Goal: Information Seeking & Learning: Learn about a topic

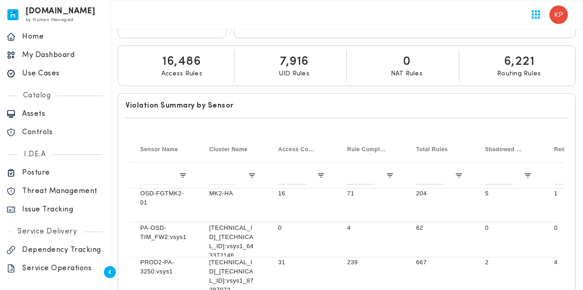
scroll to position [178, 0]
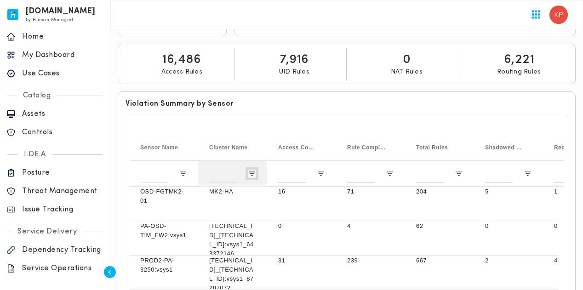
click at [254, 170] on span "Open Filter Menu" at bounding box center [252, 174] width 8 height 8
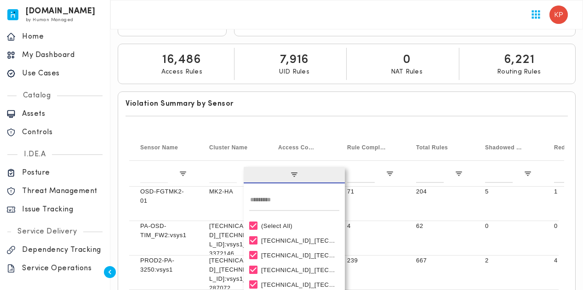
drag, startPoint x: 342, startPoint y: 234, endPoint x: 340, endPoint y: 260, distance: 25.8
click at [340, 260] on div "(Select All) [TECHNICAL_ID]_[TECHNICAL_ID]:vsys1_335758351 [TECHNICAL_ID]_[TECH…" at bounding box center [293, 262] width 101 height 88
click at [364, 137] on div "Rule Compliance Violations" at bounding box center [366, 147] width 39 height 21
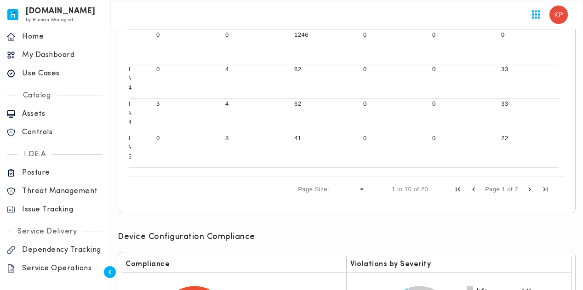
scroll to position [405, 0]
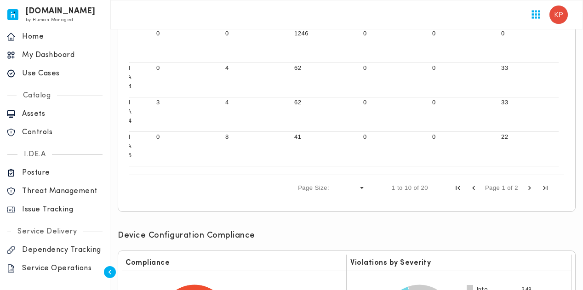
drag, startPoint x: 472, startPoint y: 173, endPoint x: 227, endPoint y: 199, distance: 246.7
click at [227, 199] on div "Press ENTER to sort. Press ALT DOWN to open column menu Drag here to set row gr…" at bounding box center [346, 54] width 442 height 300
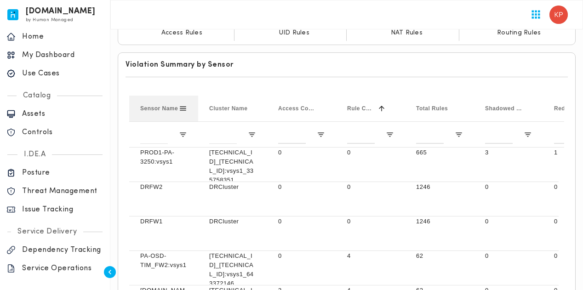
click at [182, 105] on span at bounding box center [183, 108] width 8 height 8
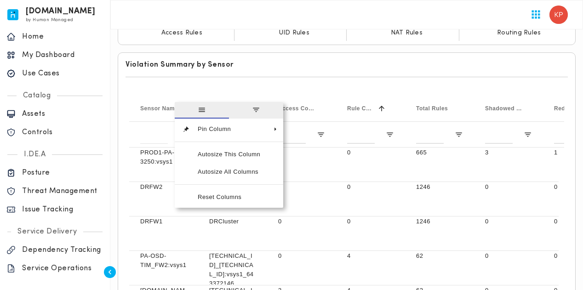
click at [254, 108] on span "filter" at bounding box center [256, 110] width 8 height 8
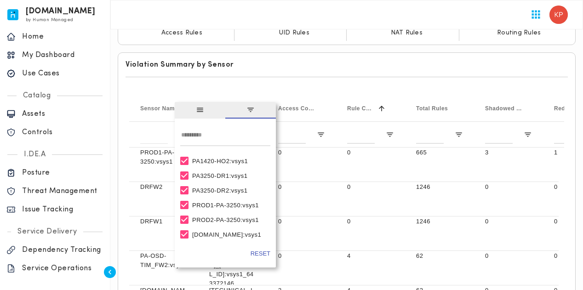
click at [201, 102] on span "general" at bounding box center [200, 110] width 51 height 17
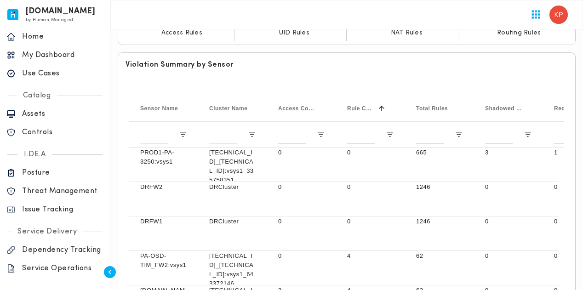
click at [148, 92] on div "Press ENTER to sort. Press ALT DOWN to open column menu Drag here to set row gr…" at bounding box center [346, 242] width 442 height 300
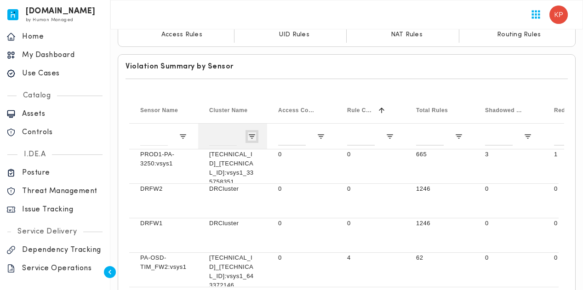
click at [250, 133] on span "Open Filter Menu" at bounding box center [252, 136] width 8 height 8
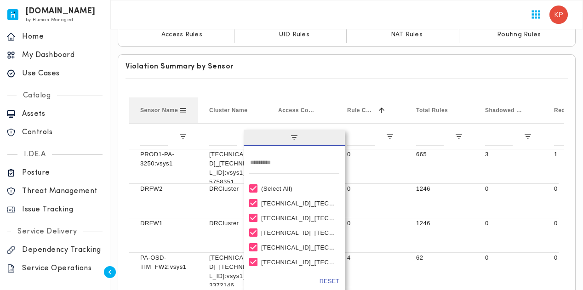
click at [179, 110] on span at bounding box center [183, 110] width 8 height 8
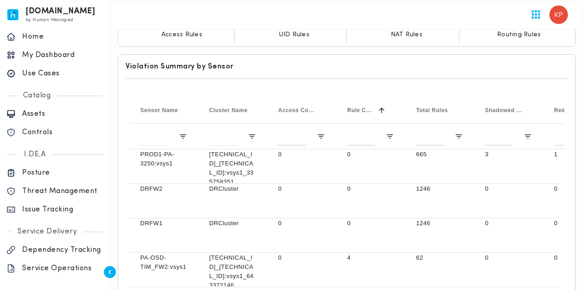
click at [499, 94] on div "Press ENTER to sort. Press ALT DOWN to open column menu Drag here to set row gr…" at bounding box center [346, 244] width 442 height 300
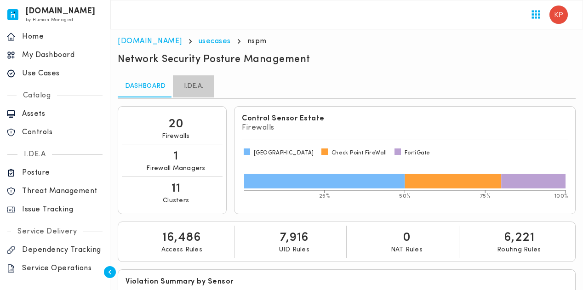
click at [189, 88] on link "I.DE.A." at bounding box center [193, 86] width 41 height 22
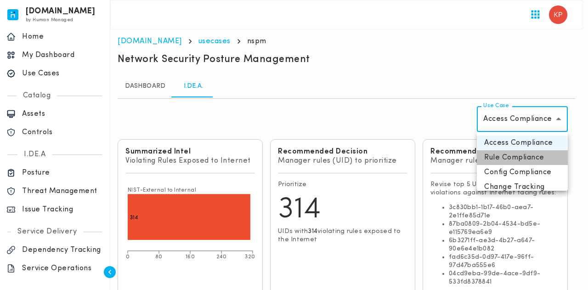
click at [525, 163] on li "Rule Compliance" at bounding box center [522, 157] width 91 height 15
type input "**********"
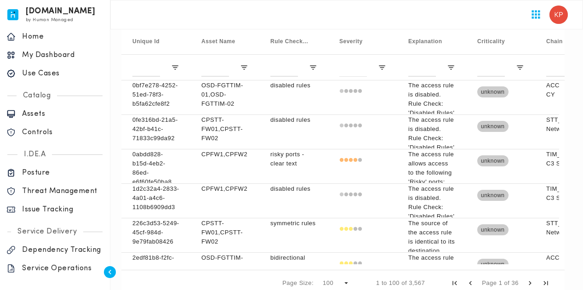
scroll to position [359, 0]
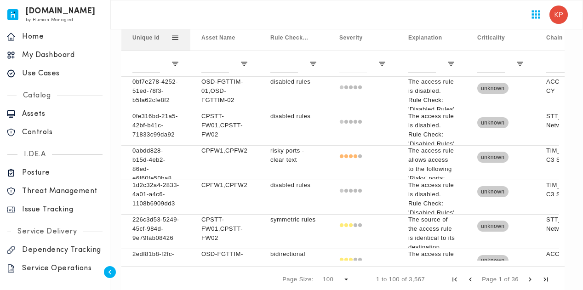
click at [181, 40] on div "Unique Id" at bounding box center [155, 38] width 69 height 26
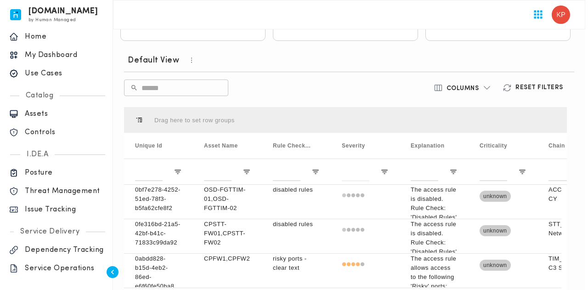
scroll to position [252, 0]
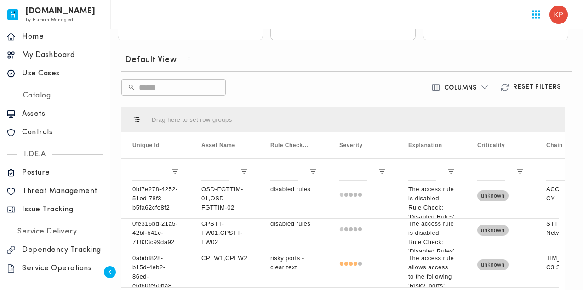
click at [484, 85] on icon "button" at bounding box center [484, 87] width 9 height 9
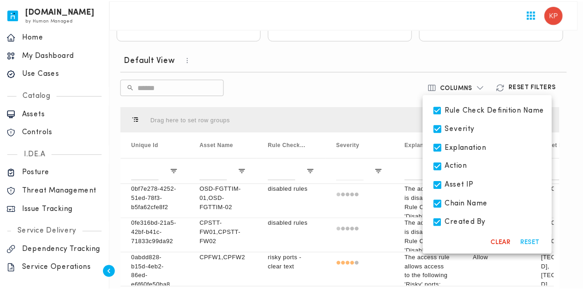
scroll to position [84, 0]
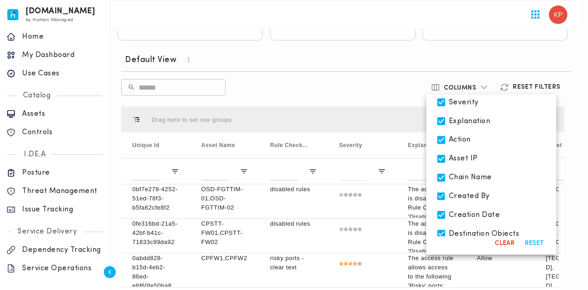
click at [572, 139] on div at bounding box center [294, 145] width 588 height 290
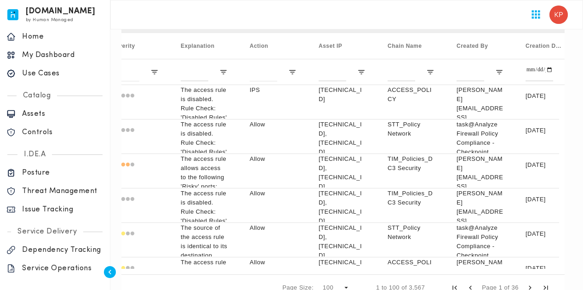
scroll to position [0, 441]
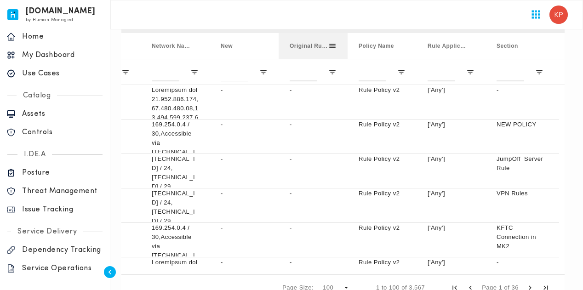
click at [330, 46] on span at bounding box center [332, 46] width 8 height 8
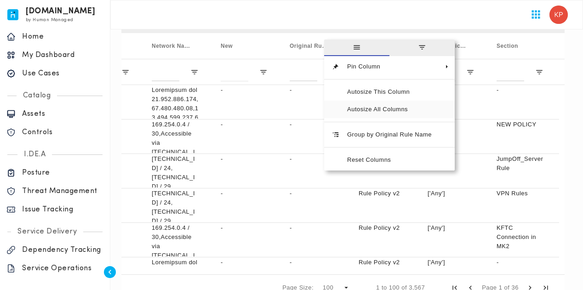
click at [394, 112] on span "Autosize All Columns" at bounding box center [388, 109] width 99 height 17
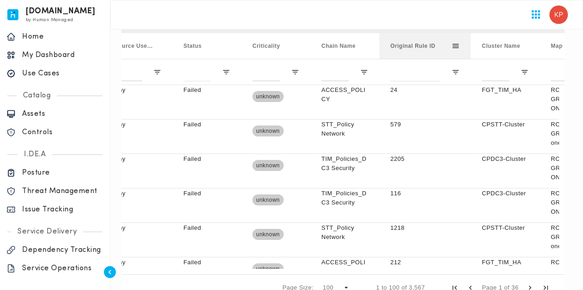
drag, startPoint x: 447, startPoint y: 43, endPoint x: 470, endPoint y: 41, distance: 22.6
click at [470, 41] on div at bounding box center [471, 46] width 4 height 26
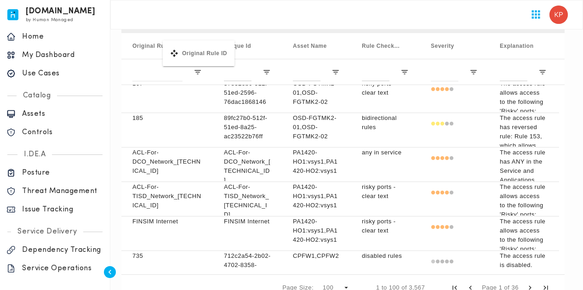
drag, startPoint x: 426, startPoint y: 46, endPoint x: 167, endPoint y: 46, distance: 259.1
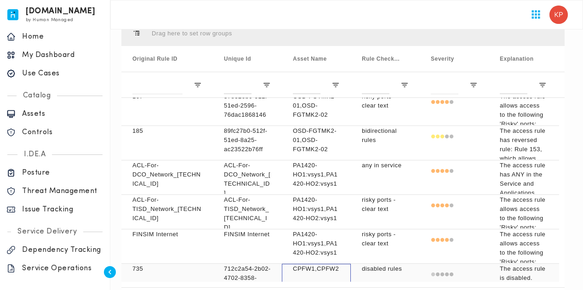
click at [326, 265] on p "CPFW1,CPFW2" at bounding box center [316, 268] width 47 height 9
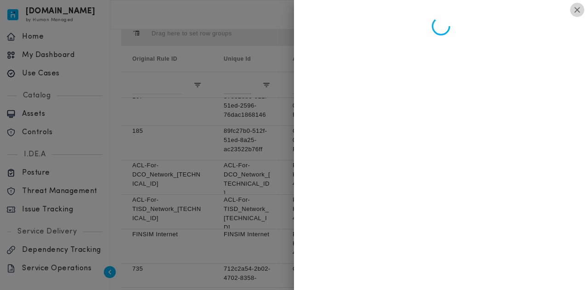
click at [572, 11] on icon "button" at bounding box center [577, 10] width 10 height 10
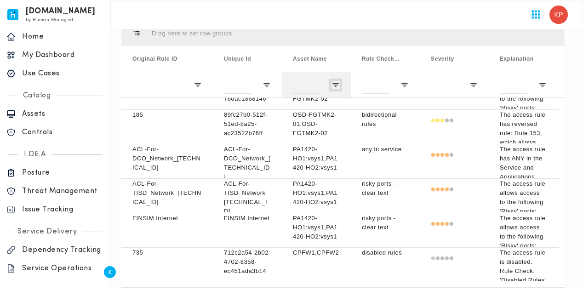
click at [334, 87] on span "Open Filter Menu" at bounding box center [335, 85] width 8 height 8
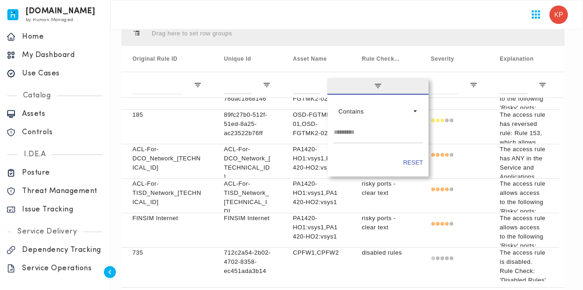
click at [372, 135] on input "Filter Value" at bounding box center [378, 134] width 90 height 18
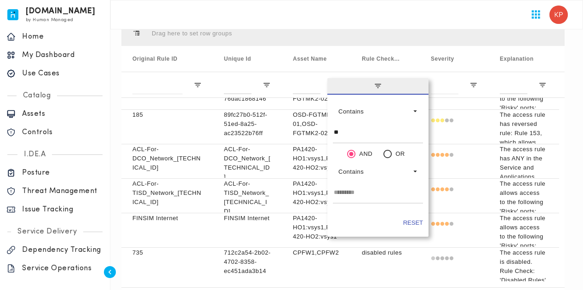
type input "***"
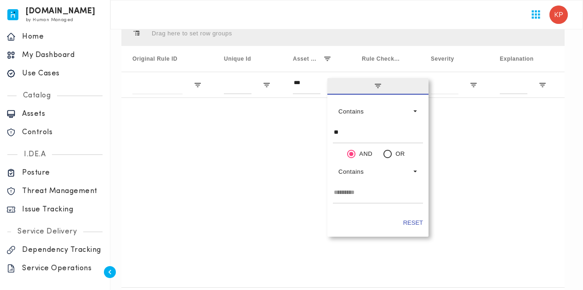
type input "*"
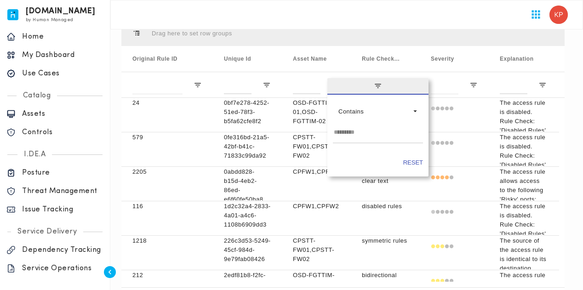
click at [453, 27] on div at bounding box center [346, 14] width 472 height 29
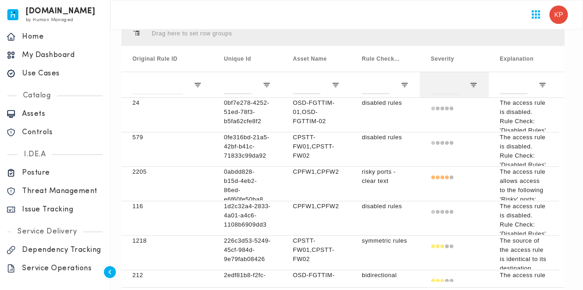
click at [472, 88] on div at bounding box center [453, 85] width 69 height 26
click at [472, 86] on span "Open Filter Menu" at bounding box center [473, 85] width 8 height 8
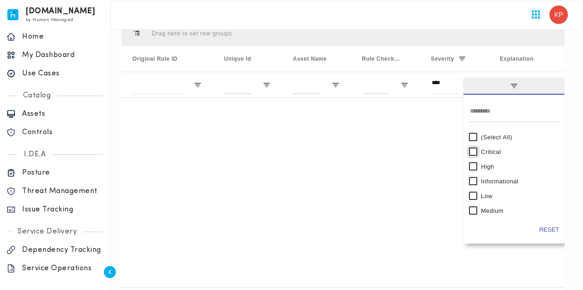
type input "**********"
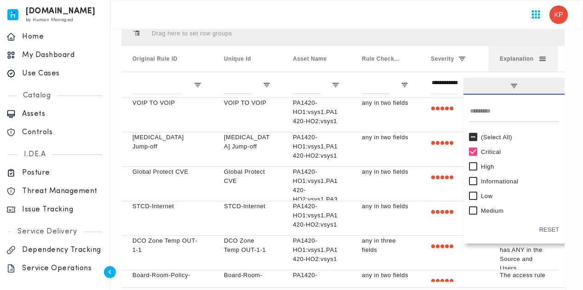
click at [555, 53] on div "Explanation" at bounding box center [522, 59] width 69 height 26
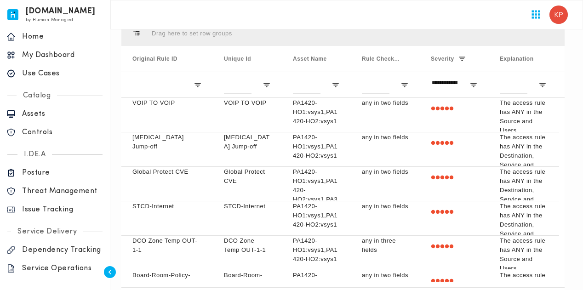
click at [567, 60] on div "Press ENTER to sort. Press ALT DOWN to open column menu Drag here to set row gr…" at bounding box center [343, 167] width 450 height 300
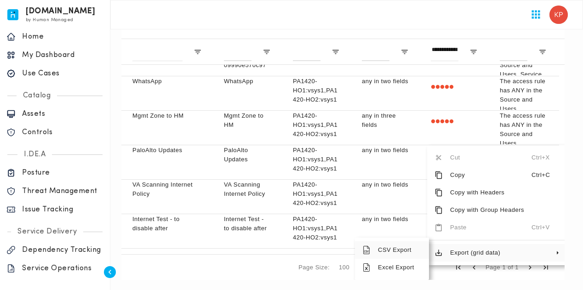
click at [391, 256] on span "CSV Export" at bounding box center [395, 249] width 51 height 17
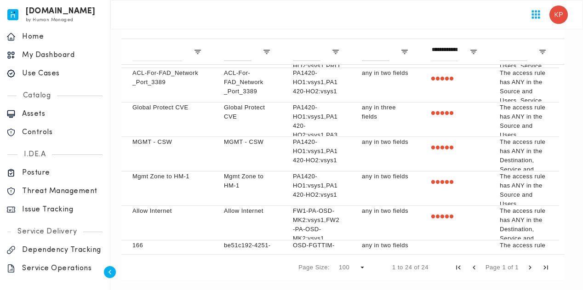
scroll to position [204, 0]
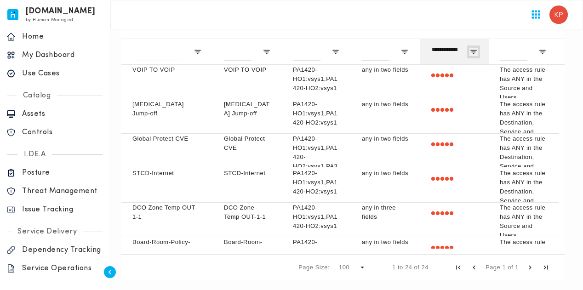
click at [470, 54] on span "Open Filter Menu" at bounding box center [473, 52] width 8 height 8
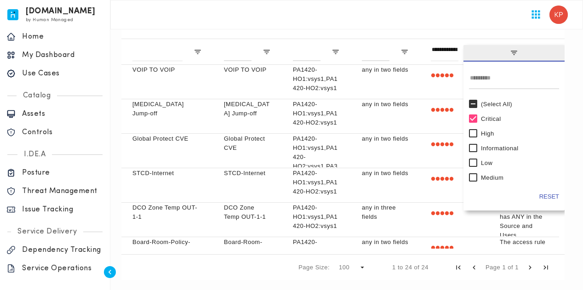
click at [520, 51] on span "filter" at bounding box center [513, 53] width 101 height 17
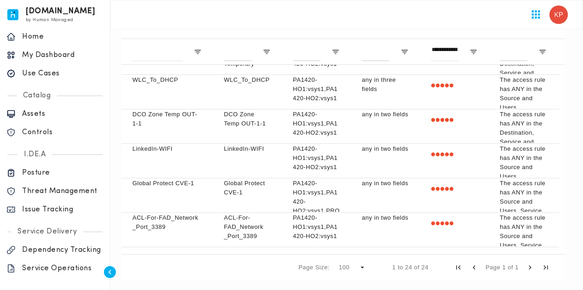
scroll to position [198, 0]
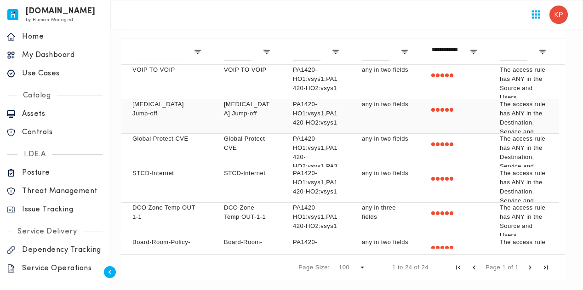
drag, startPoint x: 568, startPoint y: 72, endPoint x: 511, endPoint y: 124, distance: 77.1
click at [511, 124] on div "Default View ​ ​ Columns Reset Filters Press ENTER to sort. Press ALT DOWN to o…" at bounding box center [343, 106] width 458 height 362
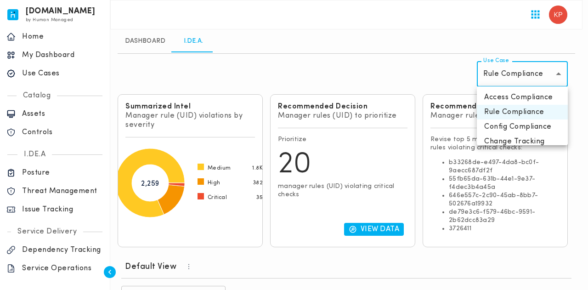
click at [551, 74] on body "[DOMAIN_NAME] by Human Managed {"resourceSet":[{"resourceId":"invicta-io/web/na…" at bounding box center [294, 286] width 588 height 662
